Goal: Navigation & Orientation: Find specific page/section

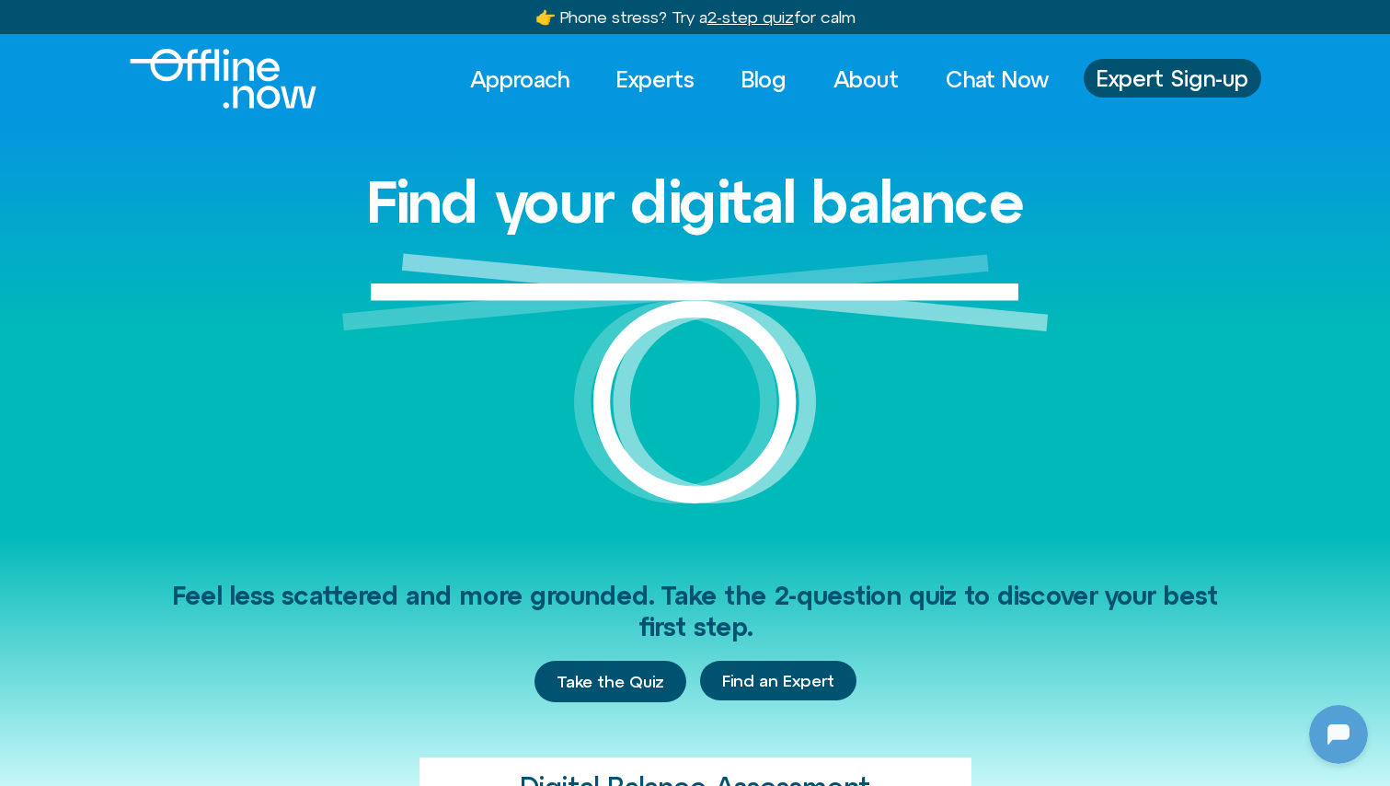
scroll to position [1933, 0]
click at [644, 80] on link "Experts" at bounding box center [655, 79] width 111 height 40
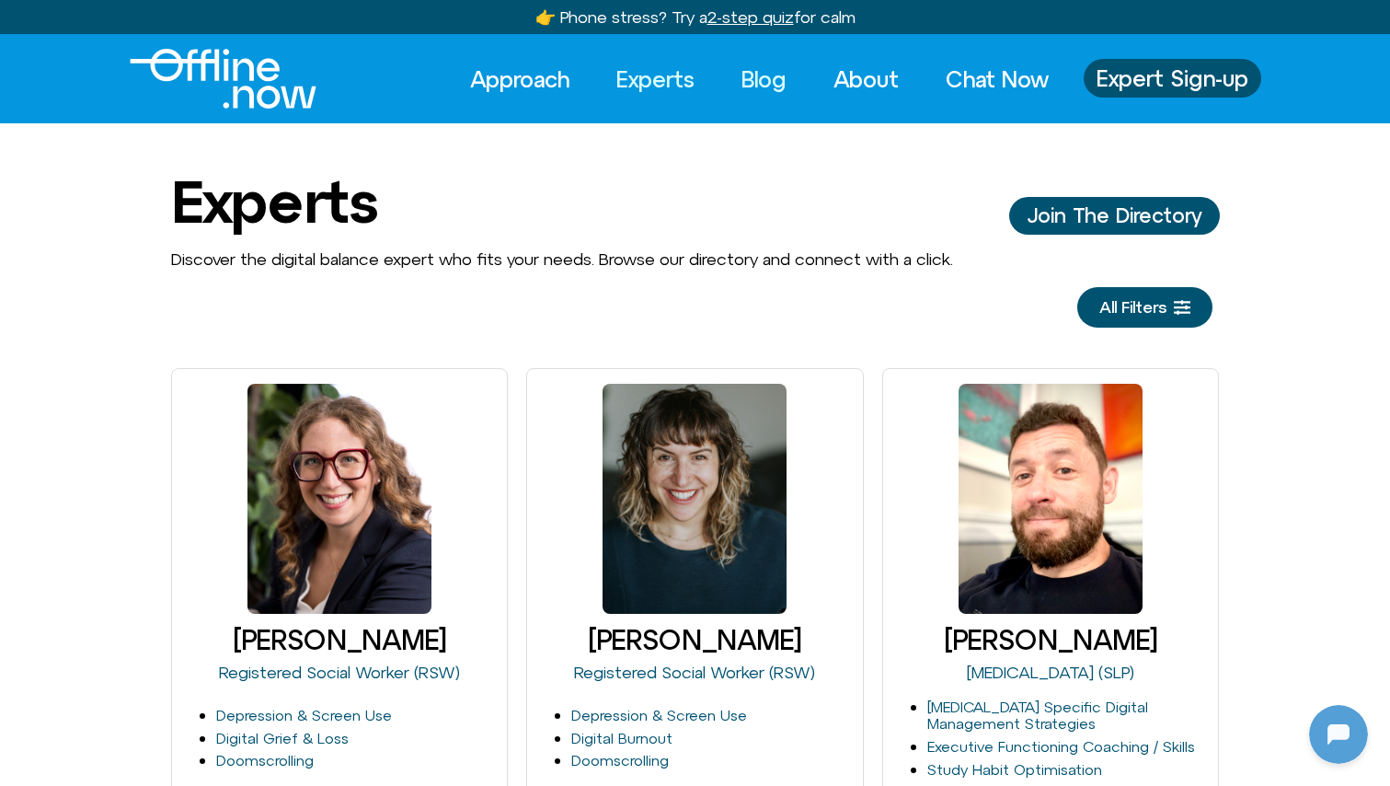
click at [740, 83] on link "Blog" at bounding box center [764, 79] width 78 height 40
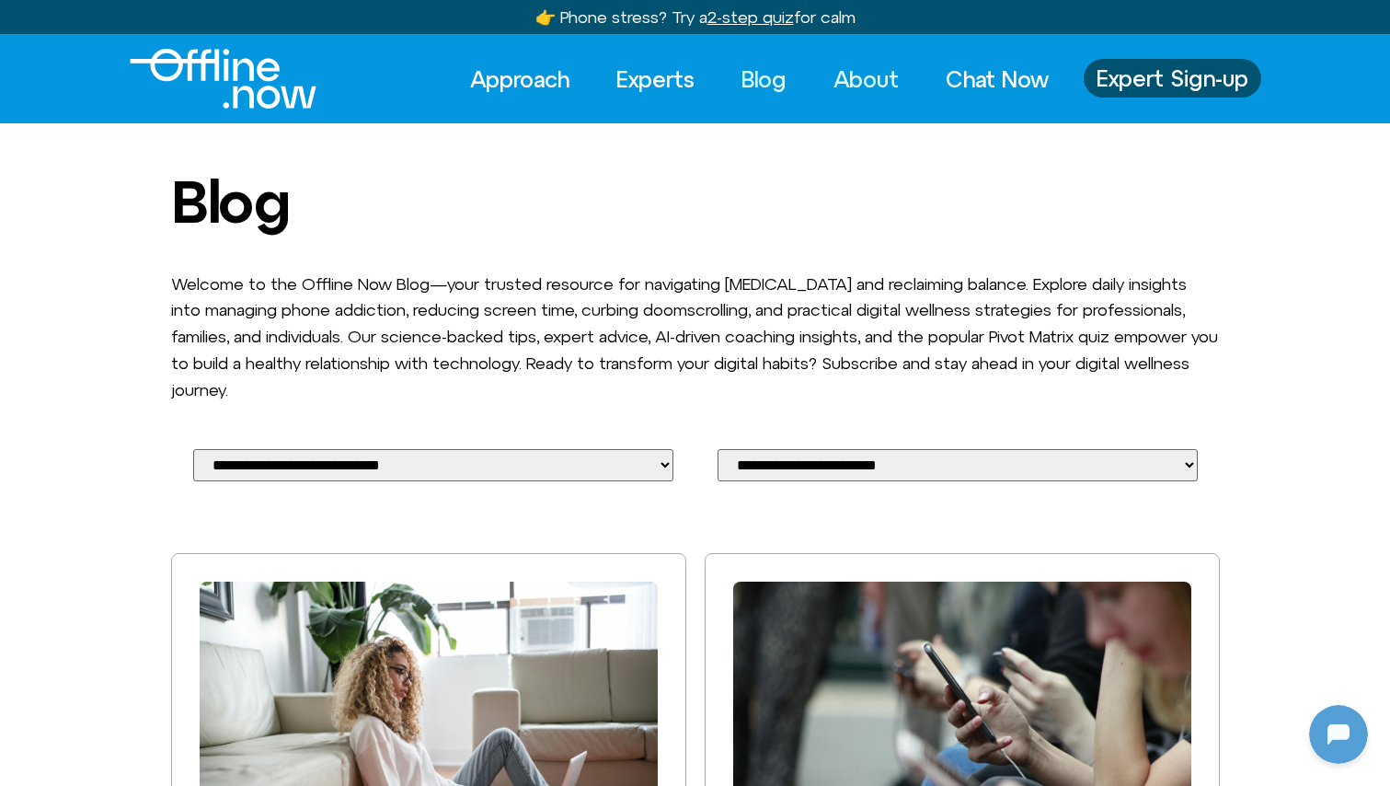
click at [873, 75] on link "About" at bounding box center [866, 79] width 98 height 40
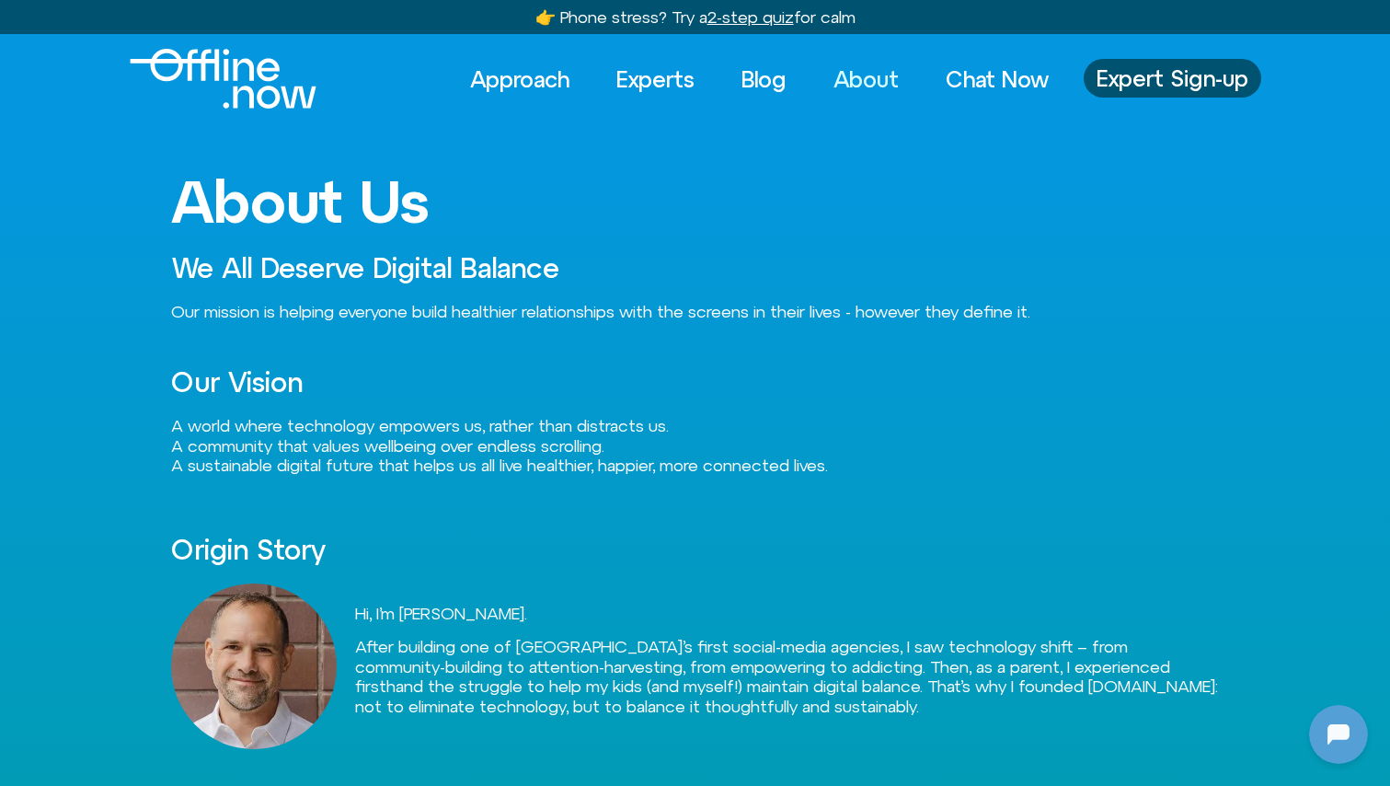
scroll to position [1933, 0]
click at [992, 82] on link "Chat Now" at bounding box center [997, 79] width 136 height 40
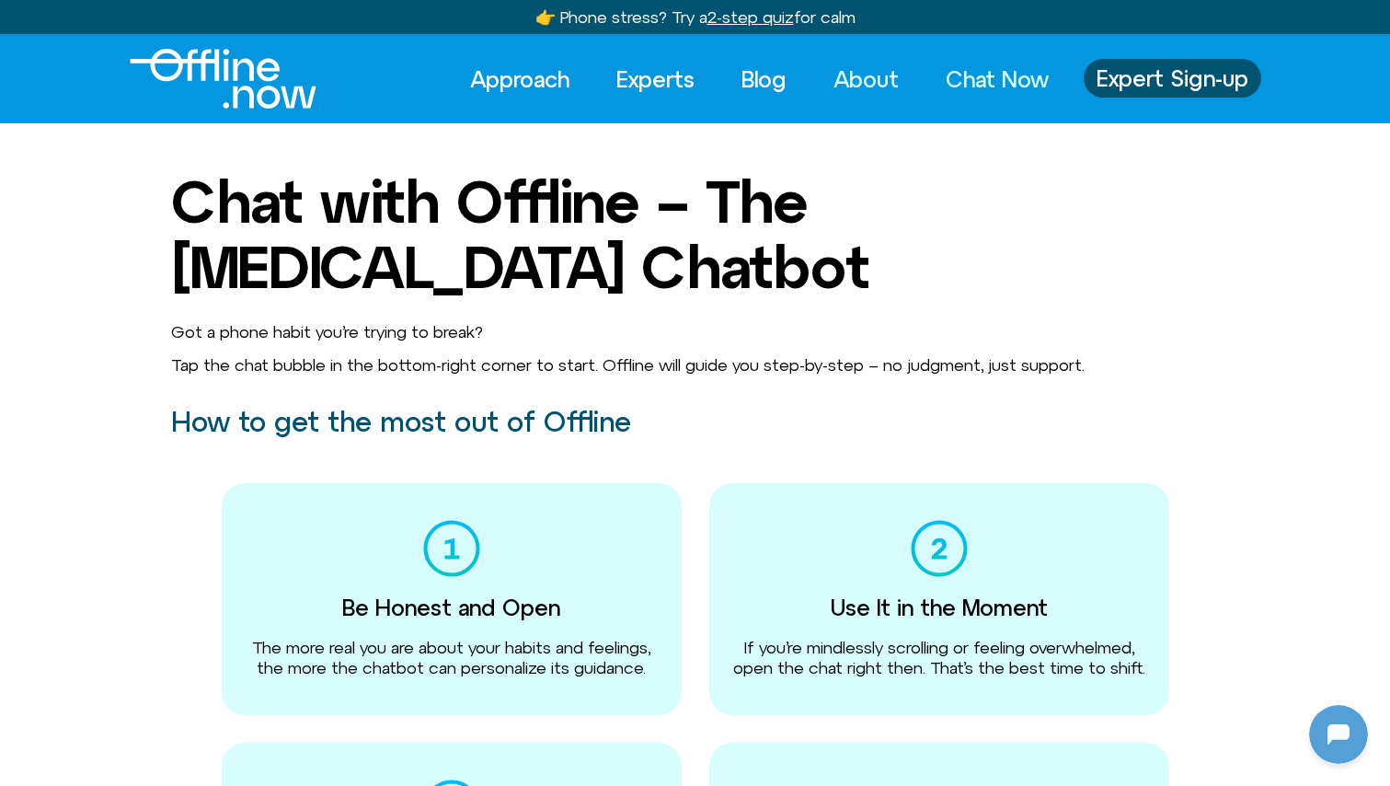
click at [850, 80] on link "About" at bounding box center [866, 79] width 98 height 40
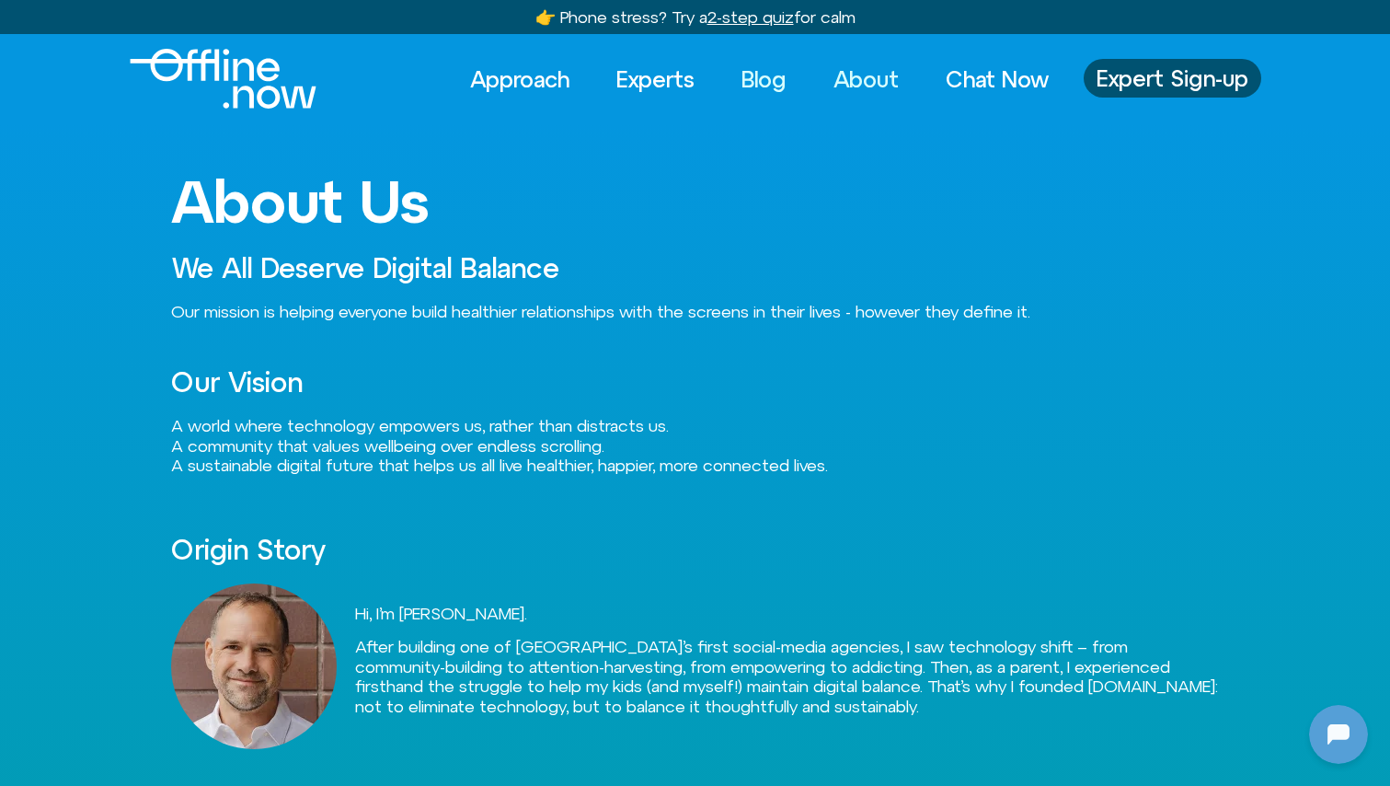
click at [784, 75] on link "Blog" at bounding box center [764, 79] width 78 height 40
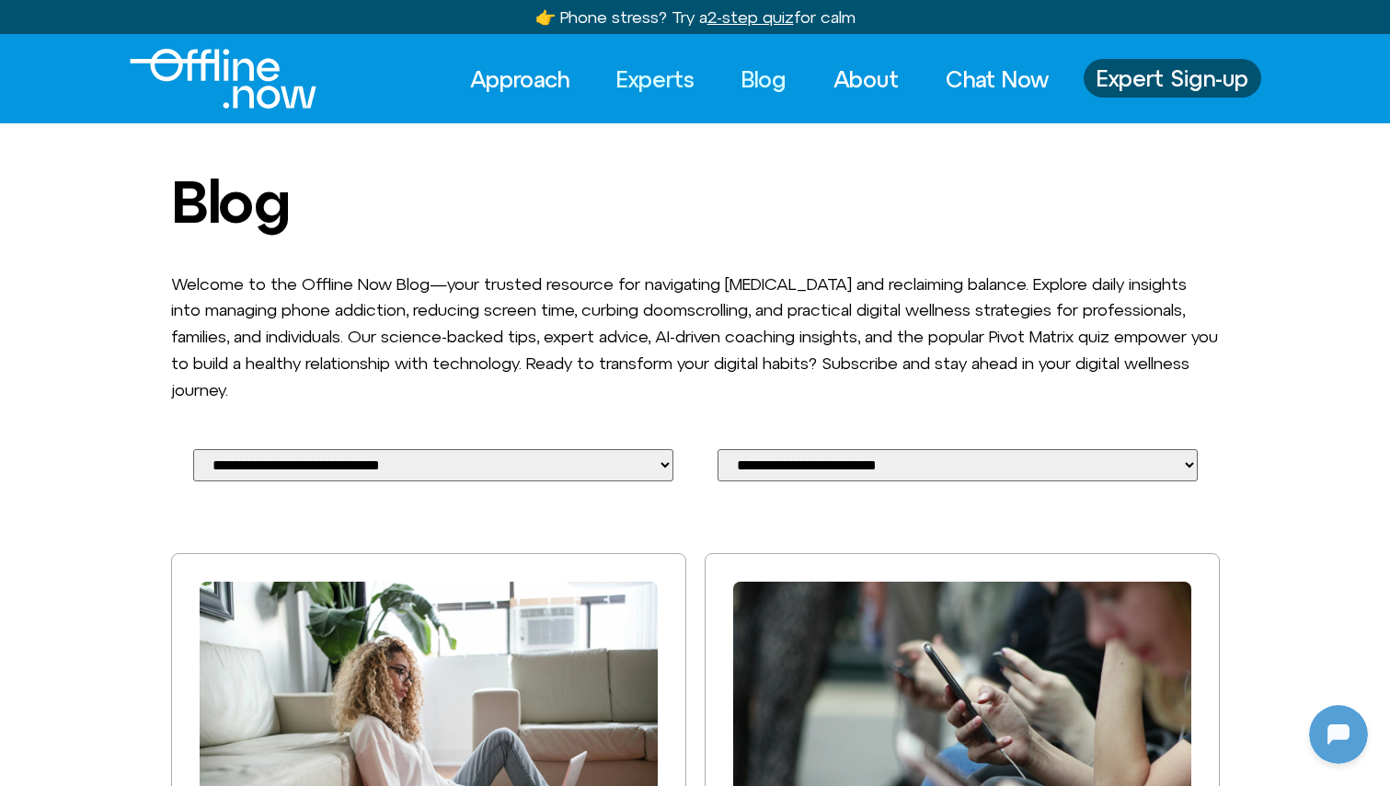
click at [688, 76] on link "Experts" at bounding box center [655, 79] width 111 height 40
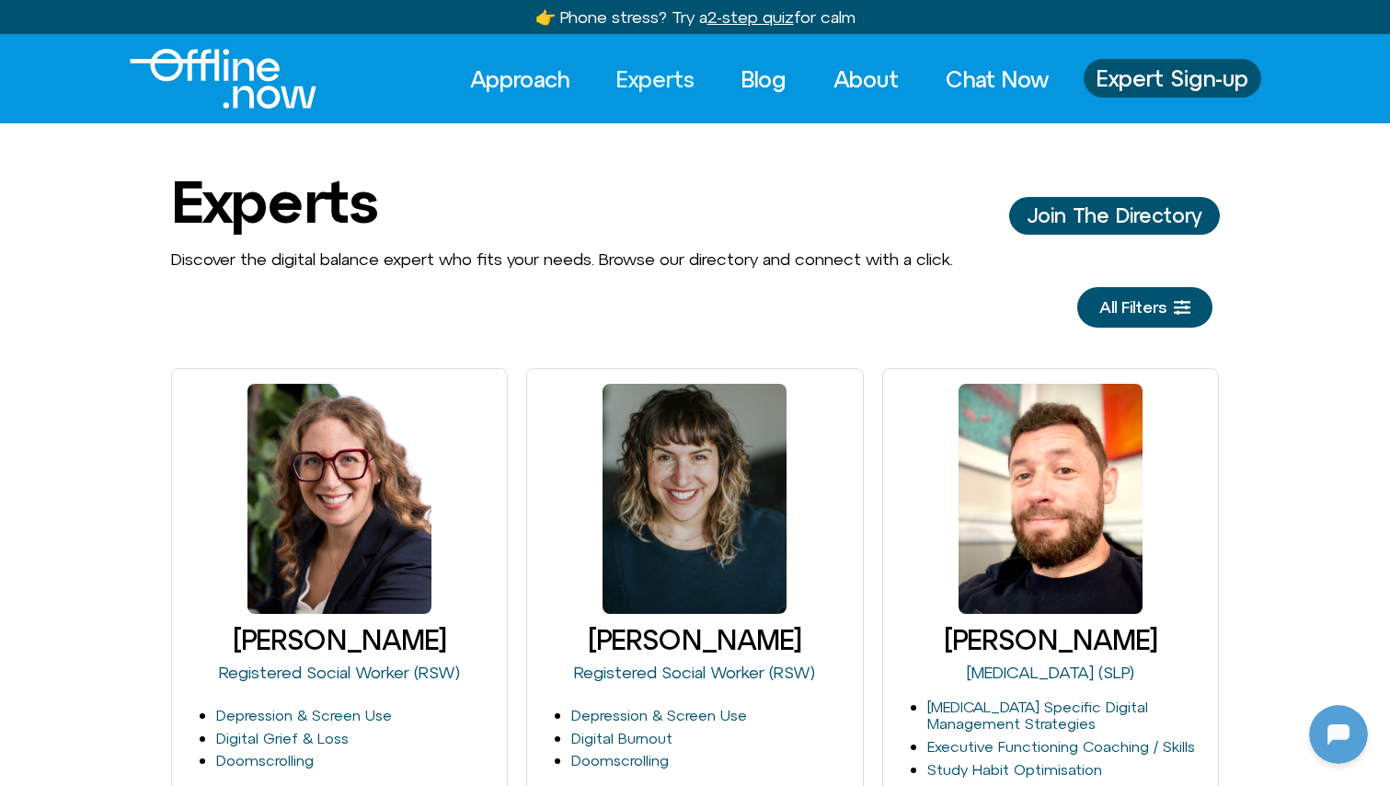
scroll to position [1933, 0]
click at [547, 258] on span "Discover the digital balance expert who fits your needs. Browse our directory a…" at bounding box center [562, 258] width 782 height 19
